Goal: Information Seeking & Learning: Learn about a topic

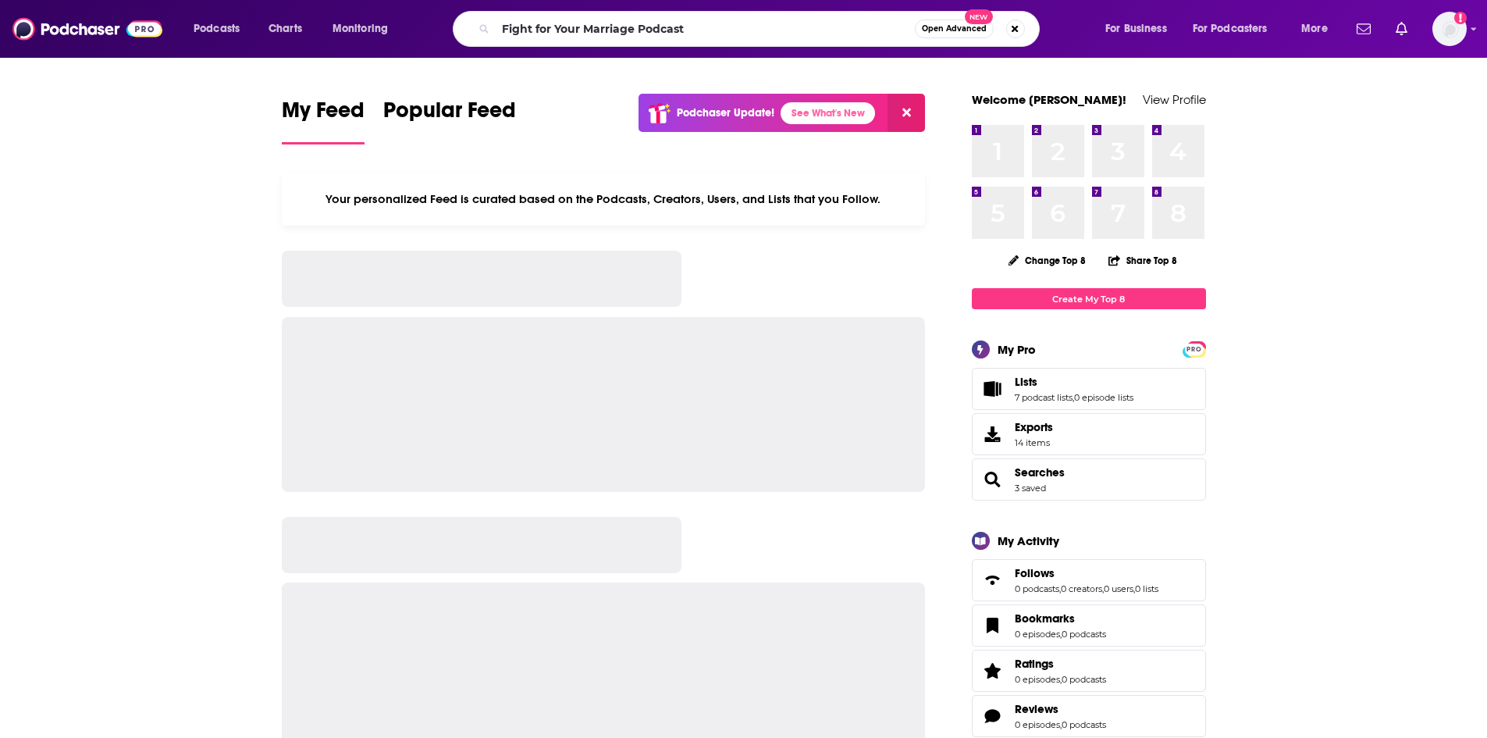
type input "Fight for Your Marriage Podcast"
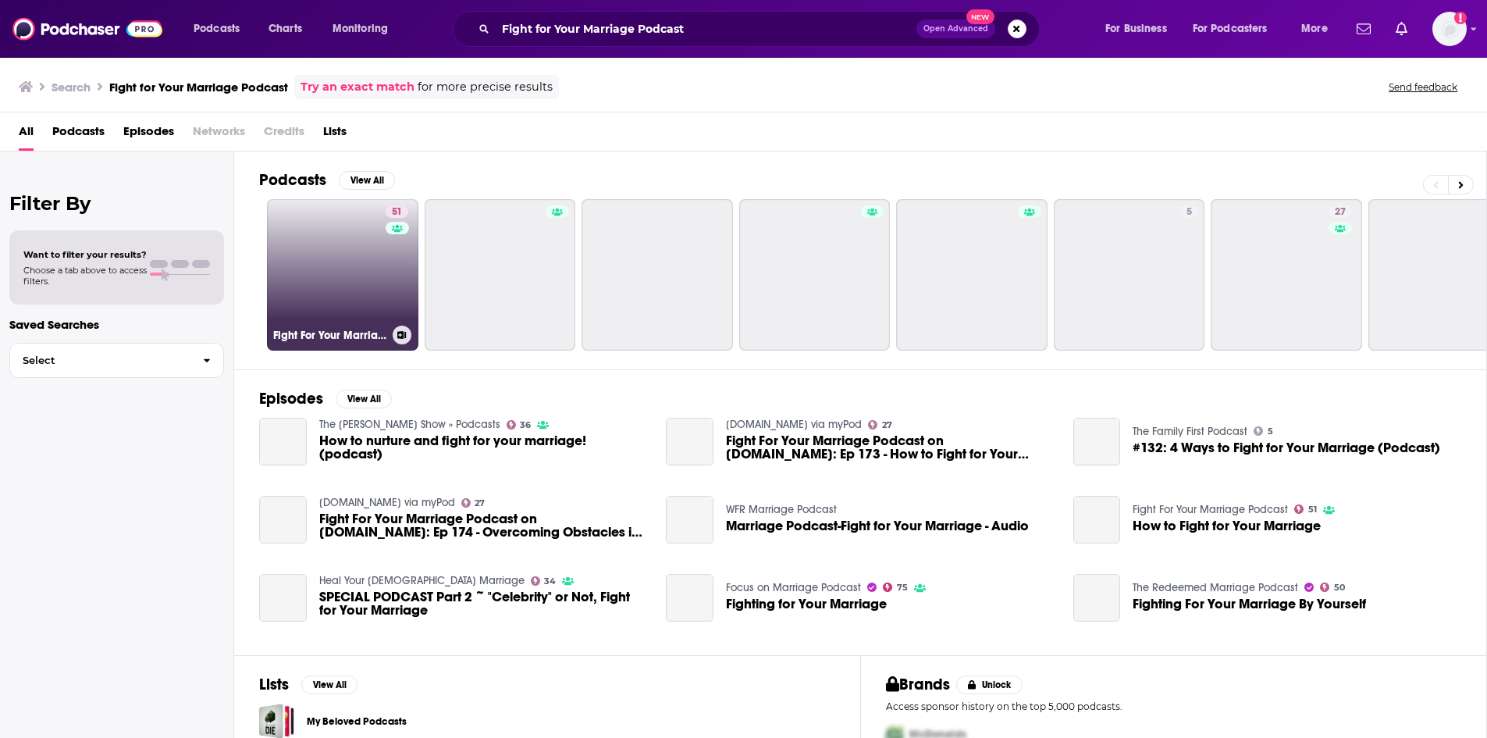
click at [324, 283] on link "51 Fight For Your Marriage Podcast" at bounding box center [342, 274] width 151 height 151
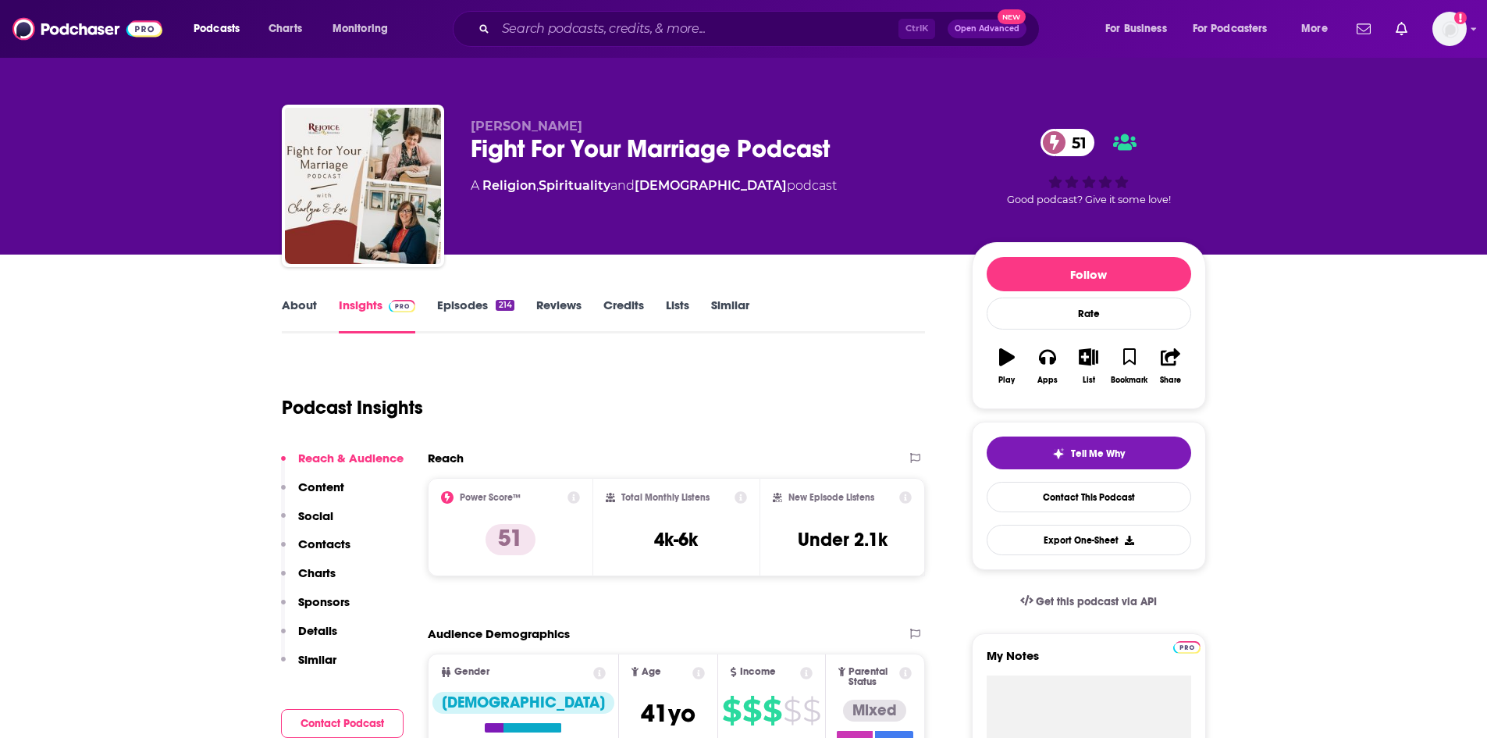
click at [301, 303] on link "About" at bounding box center [299, 315] width 35 height 36
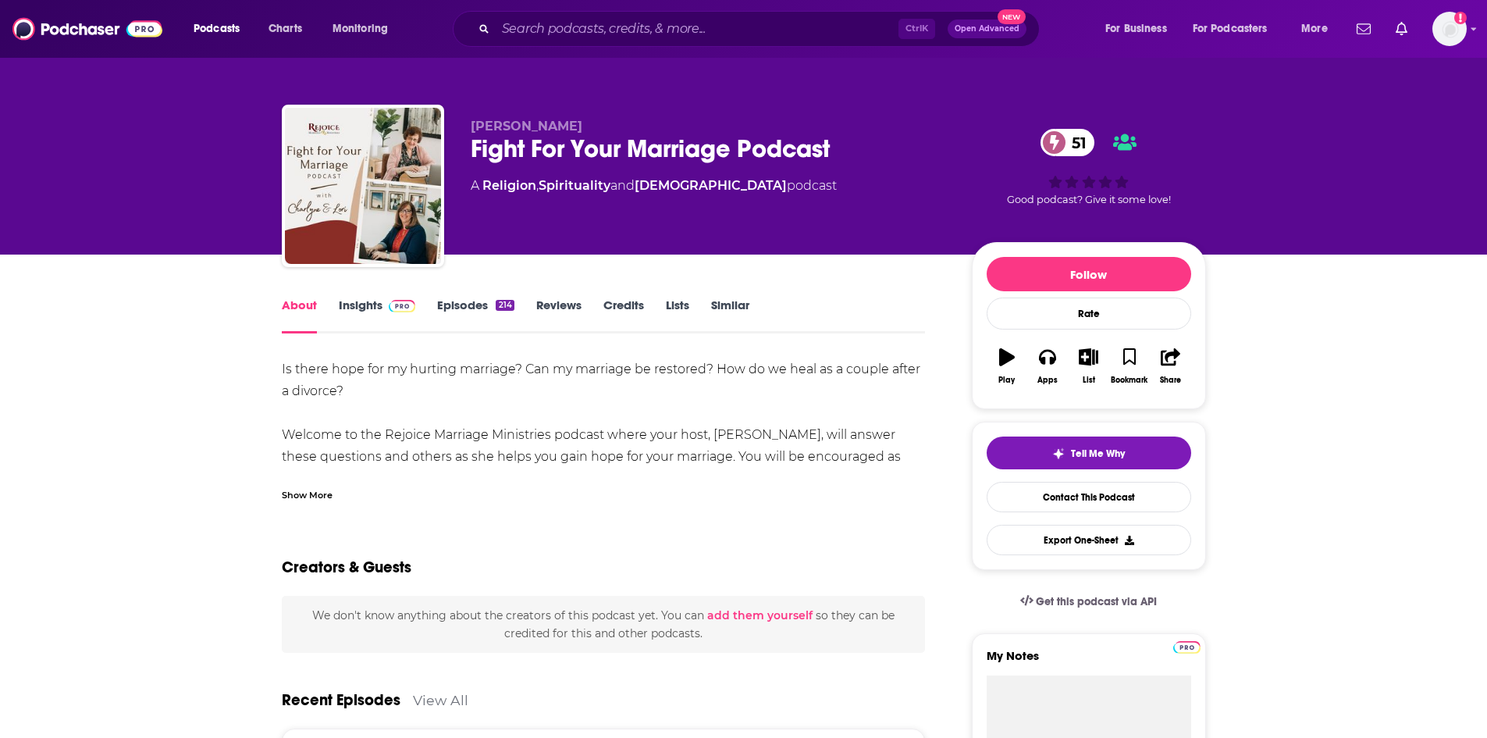
click at [325, 492] on div "Show More" at bounding box center [307, 493] width 51 height 15
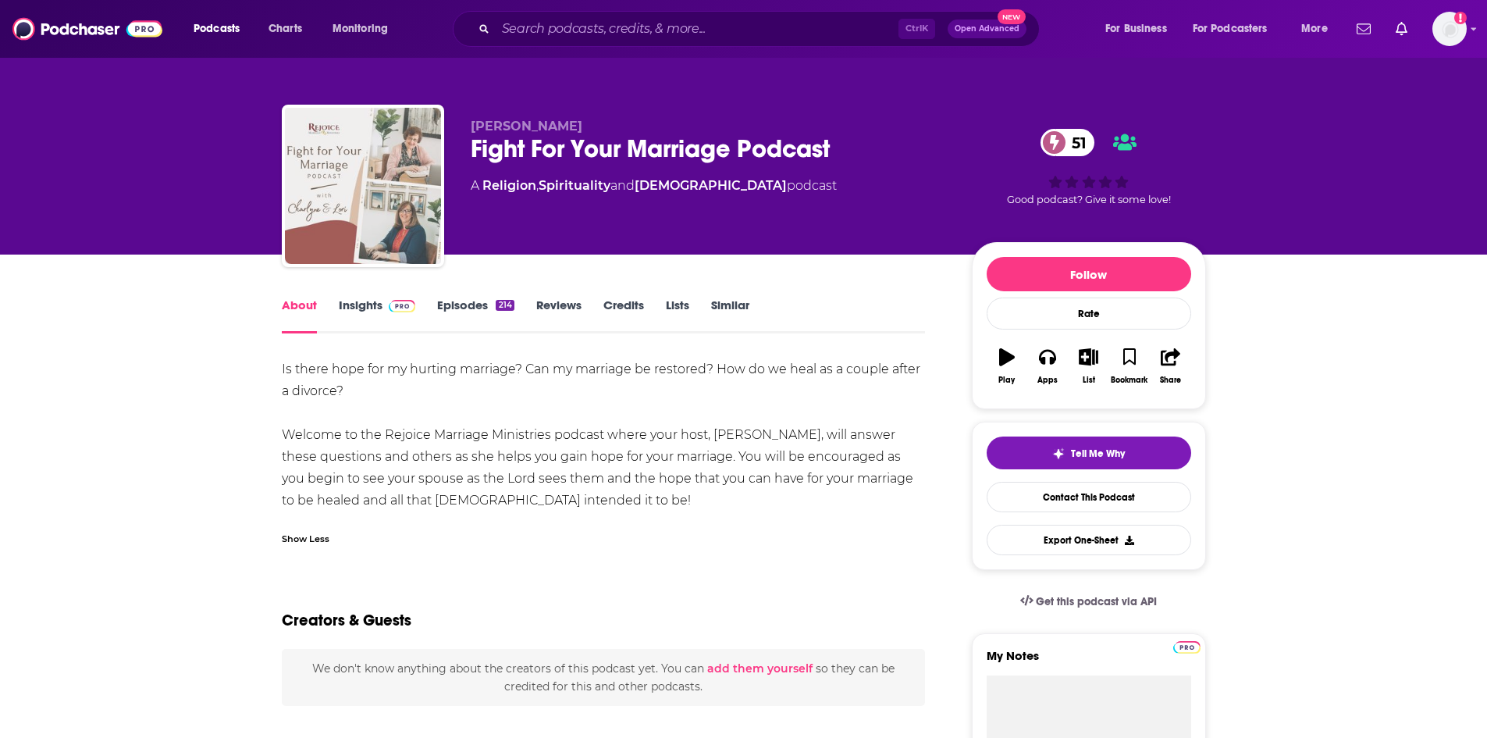
click at [400, 208] on img "Fight For Your Marriage Podcast" at bounding box center [363, 186] width 156 height 156
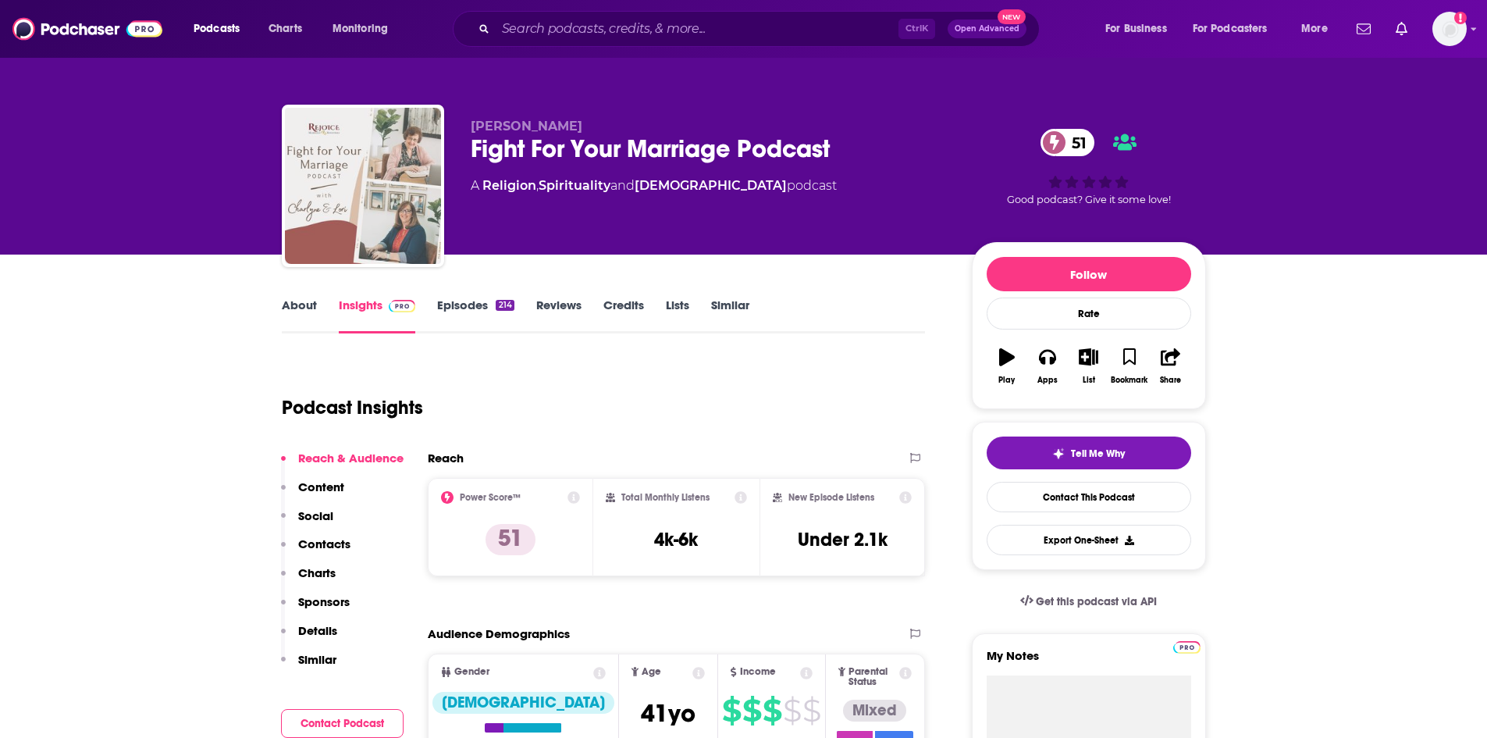
click at [400, 208] on img "Fight For Your Marriage Podcast" at bounding box center [363, 186] width 156 height 156
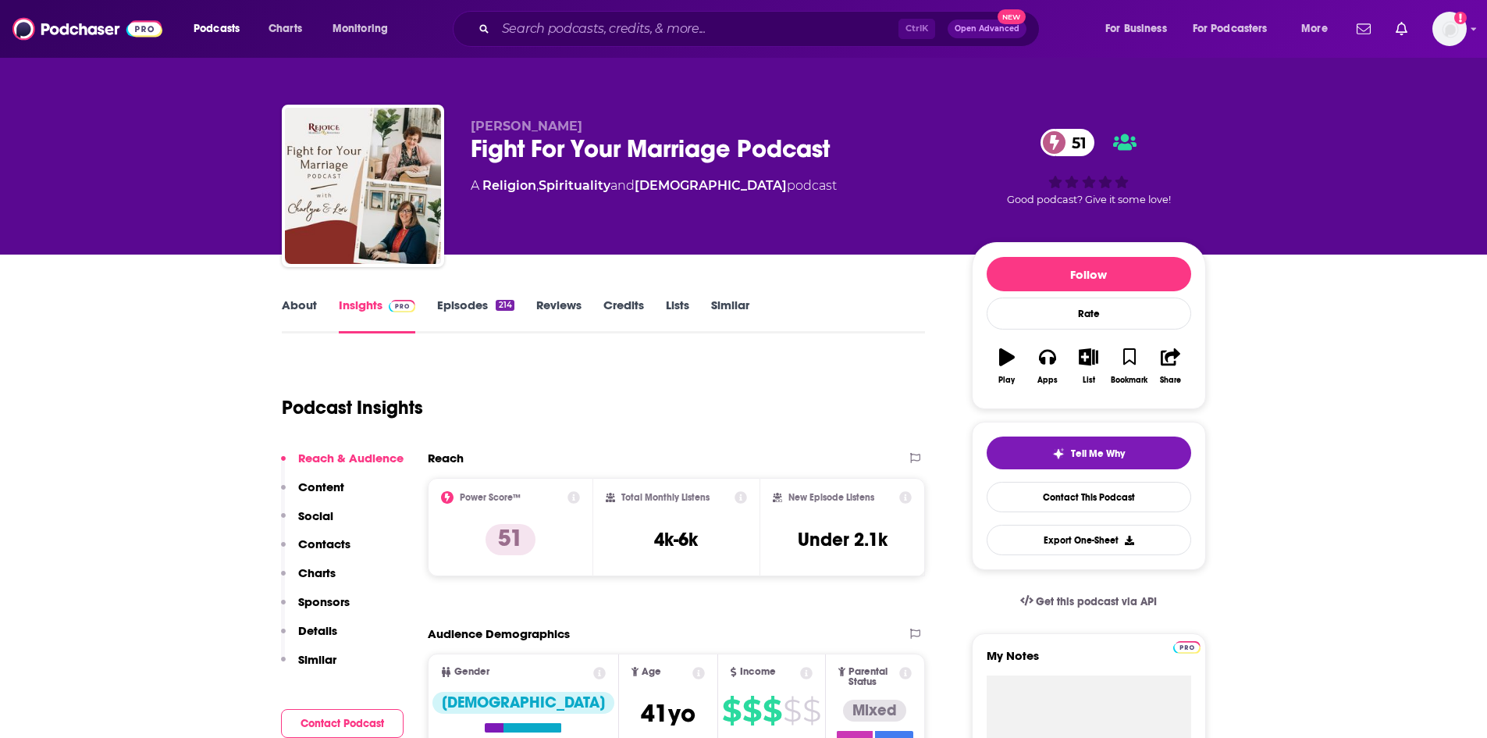
click at [300, 306] on link "About" at bounding box center [299, 315] width 35 height 36
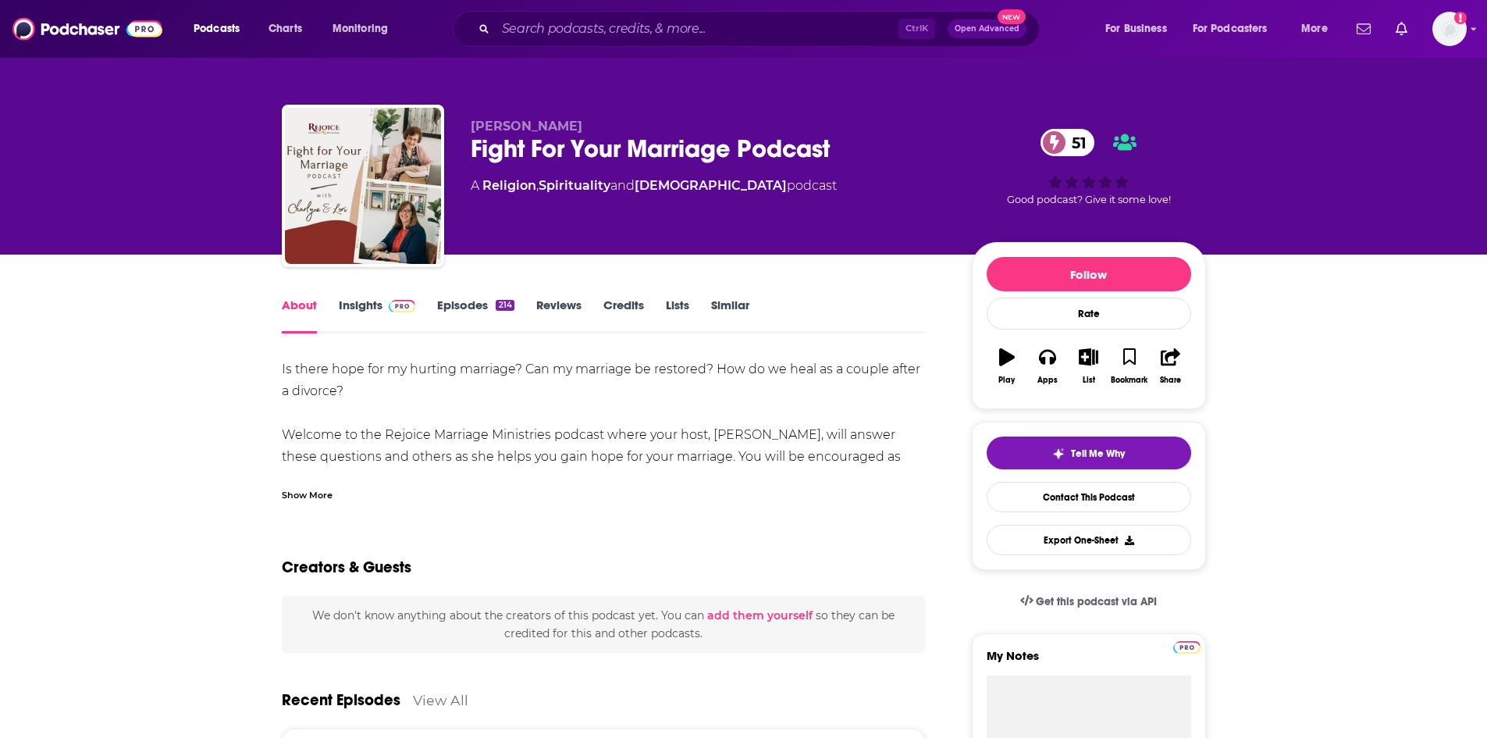
click at [297, 495] on div "Show More" at bounding box center [307, 493] width 51 height 15
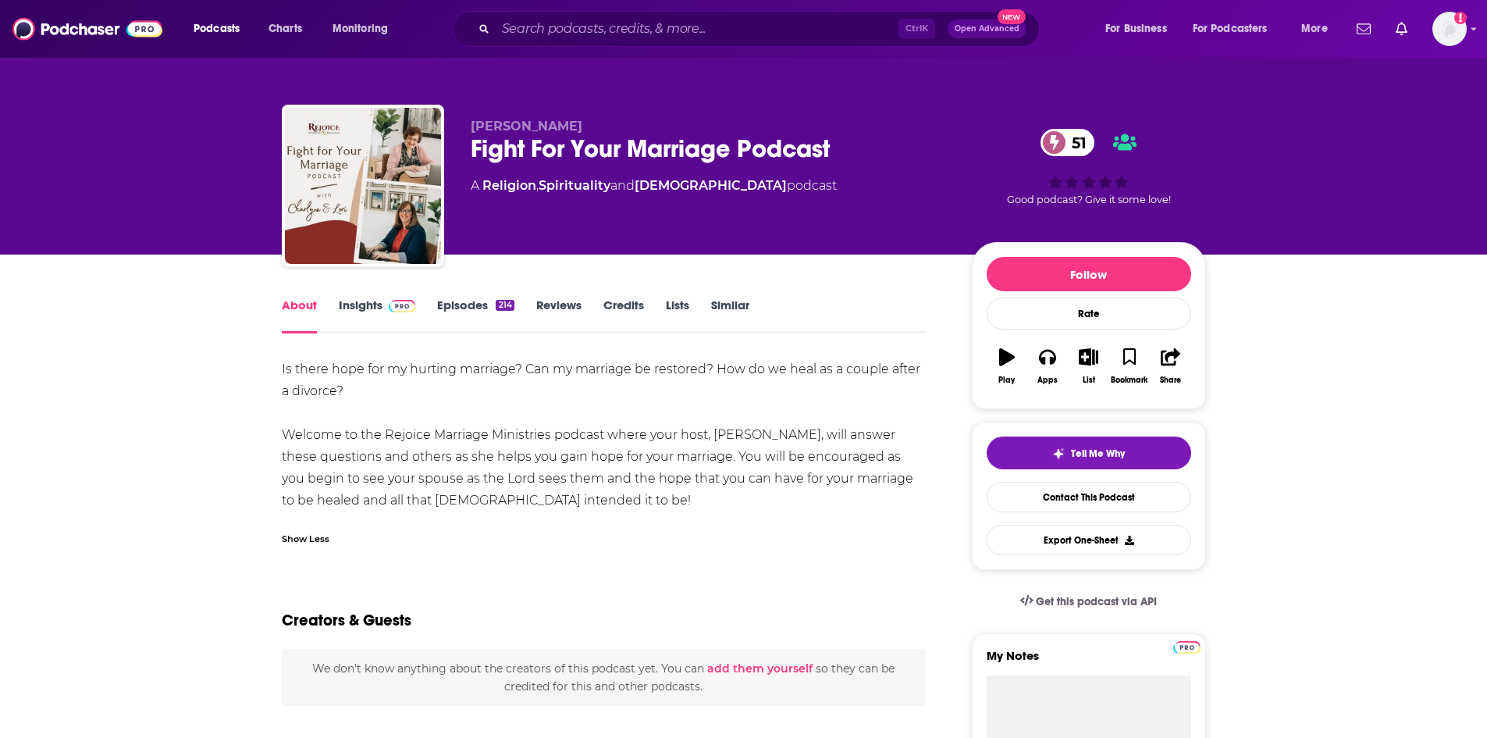
click at [301, 531] on div "Show Less" at bounding box center [306, 537] width 48 height 15
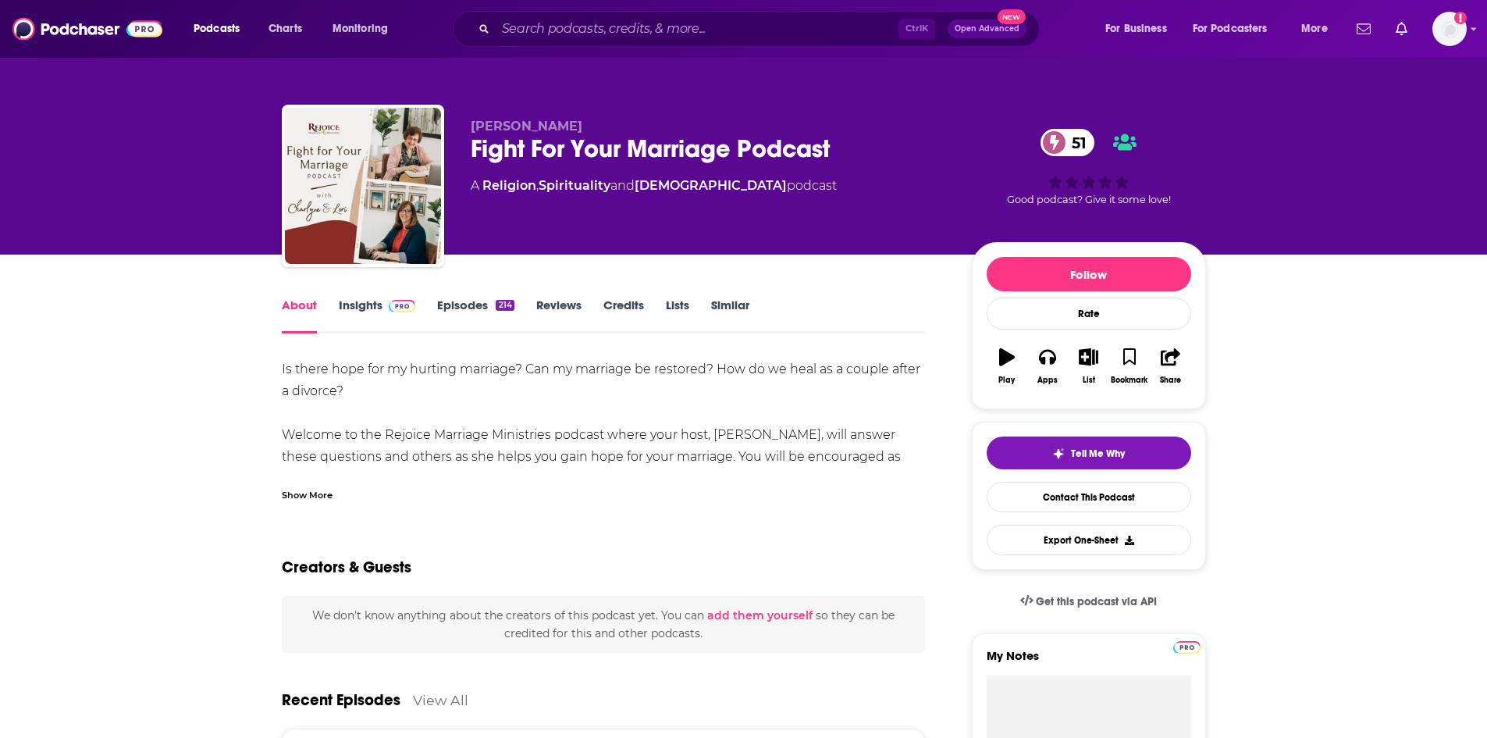
click at [312, 486] on div "Show More" at bounding box center [307, 493] width 51 height 15
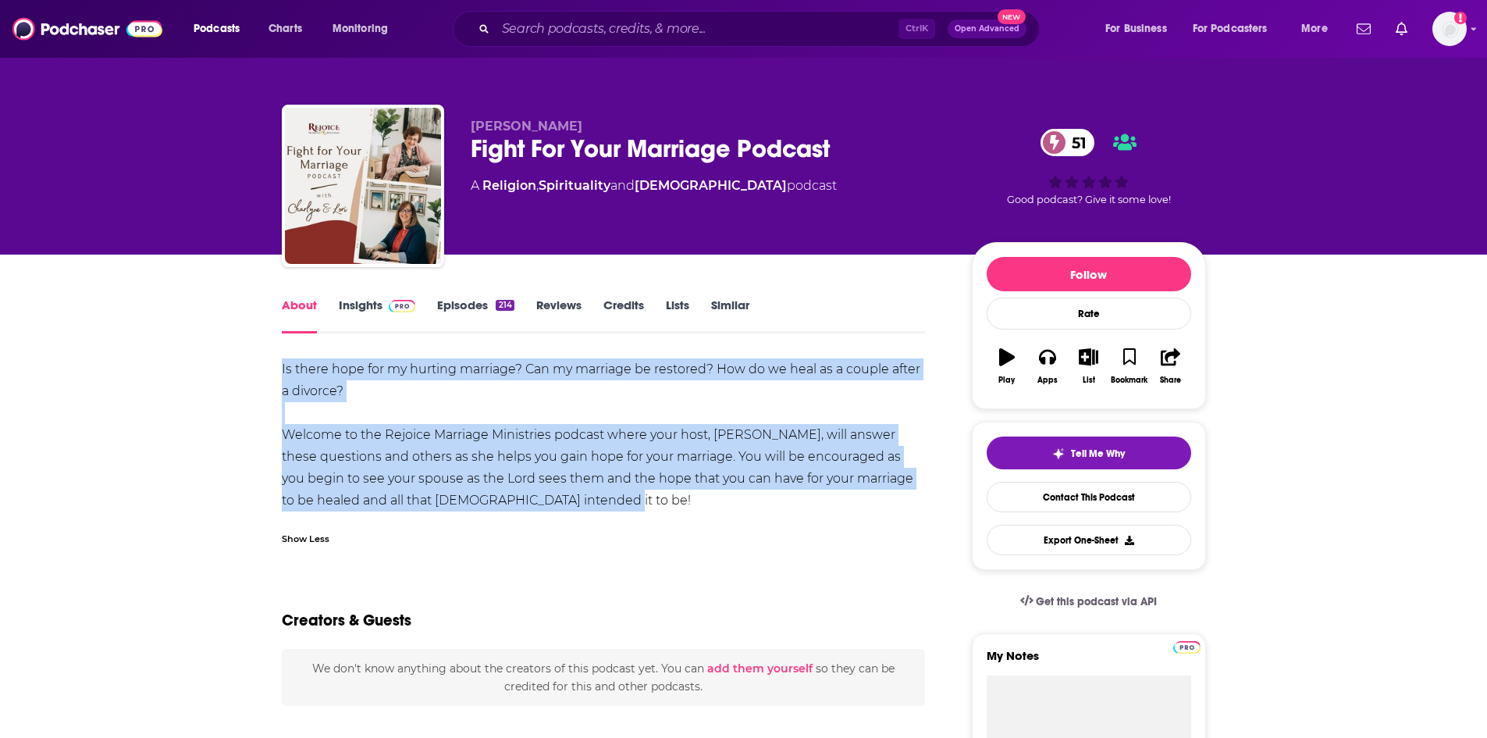
drag, startPoint x: 277, startPoint y: 364, endPoint x: 549, endPoint y: 501, distance: 304.4
copy div "Is there hope for my hurting marriage? Can my marriage be restored? How do we h…"
